Goal: Go to known website: Access a specific website the user already knows

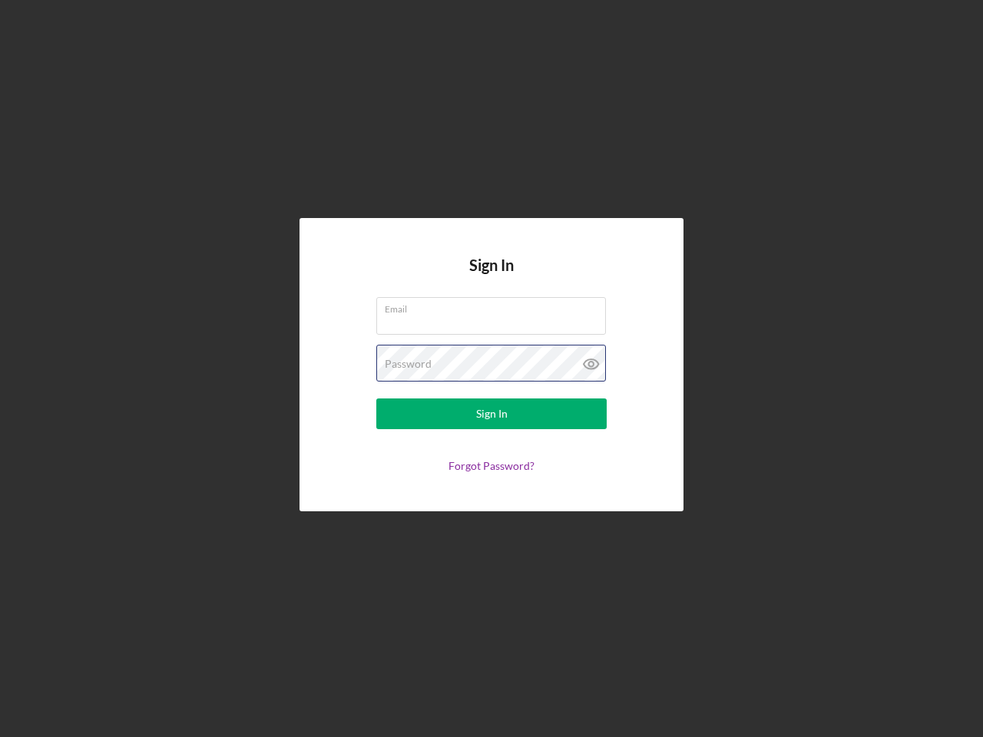
click at [491, 369] on div "Password" at bounding box center [491, 364] width 230 height 38
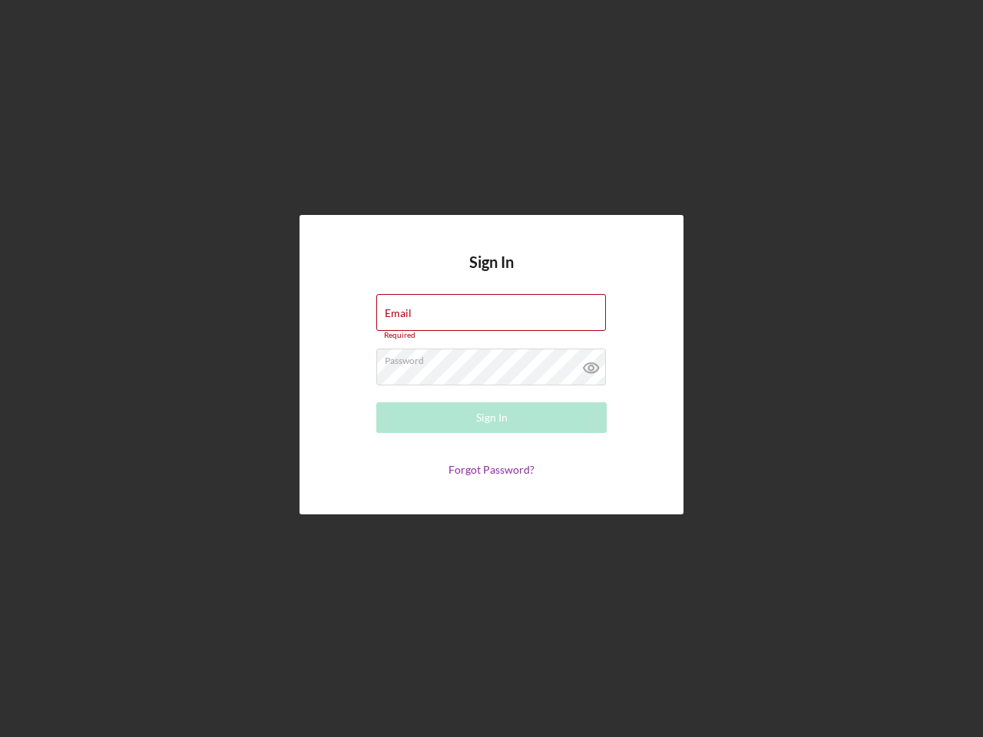
click at [591, 364] on icon at bounding box center [591, 368] width 38 height 38
